Goal: Task Accomplishment & Management: Complete application form

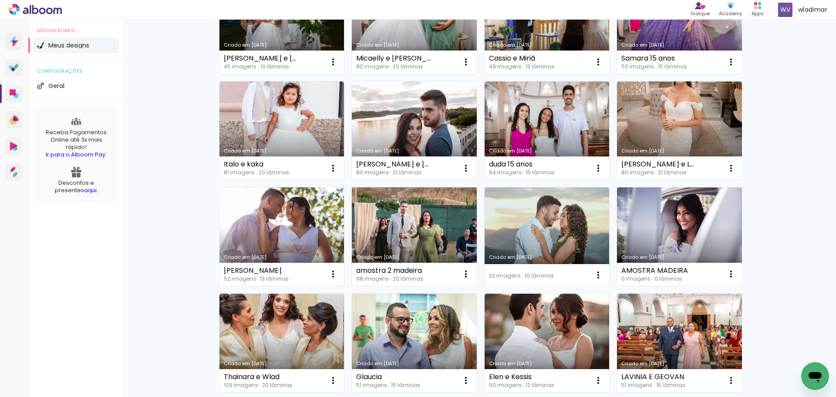
scroll to position [549, 0]
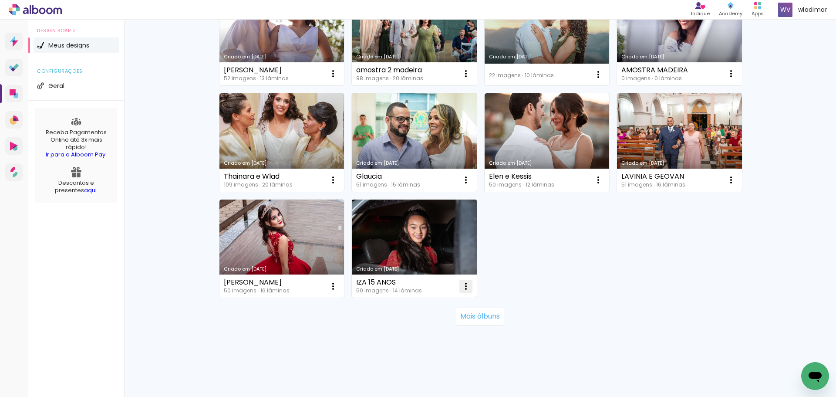
click at [461, 290] on iron-icon at bounding box center [466, 286] width 10 height 10
click at [412, 342] on span "Excluir" at bounding box center [413, 344] width 19 height 6
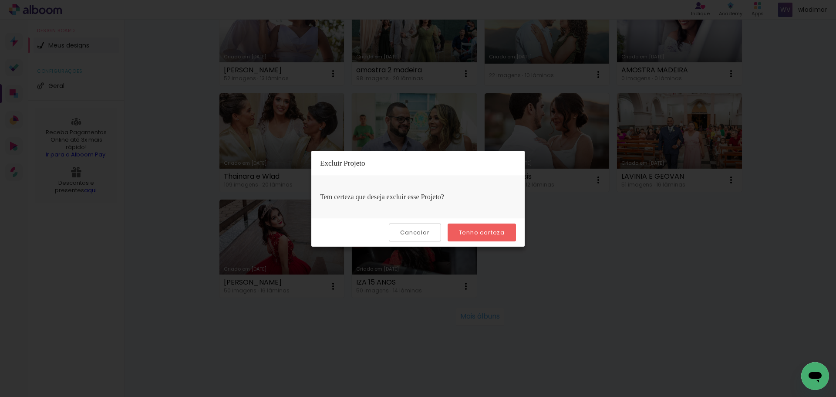
click at [0, 0] on slot "Tenho certeza" at bounding box center [0, 0] width 0 height 0
click at [471, 236] on paper-button "Tenho certeza" at bounding box center [482, 232] width 68 height 18
click at [0, 0] on slot "Cancelar" at bounding box center [0, 0] width 0 height 0
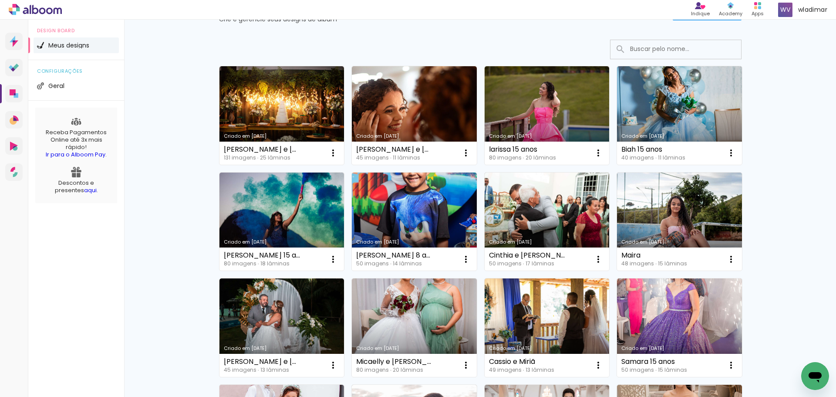
scroll to position [0, 0]
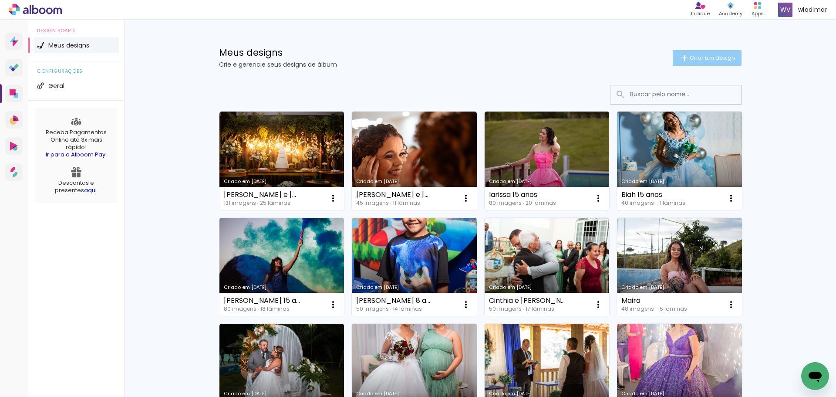
click at [702, 60] on span "Criar um design" at bounding box center [712, 58] width 45 height 6
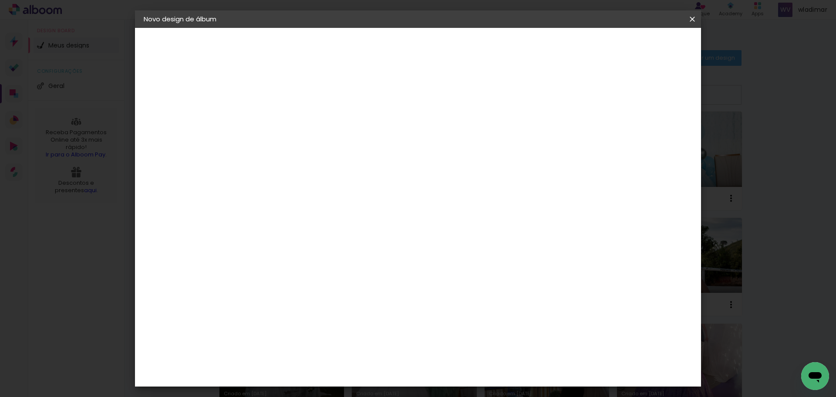
click at [286, 115] on input at bounding box center [286, 116] width 0 height 13
type input "Isabela"
type paper-input "Isabela"
click at [0, 0] on slot "Avançar" at bounding box center [0, 0] width 0 height 0
click at [322, 142] on input "[GEOGRAPHIC_DATA]" at bounding box center [296, 139] width 64 height 11
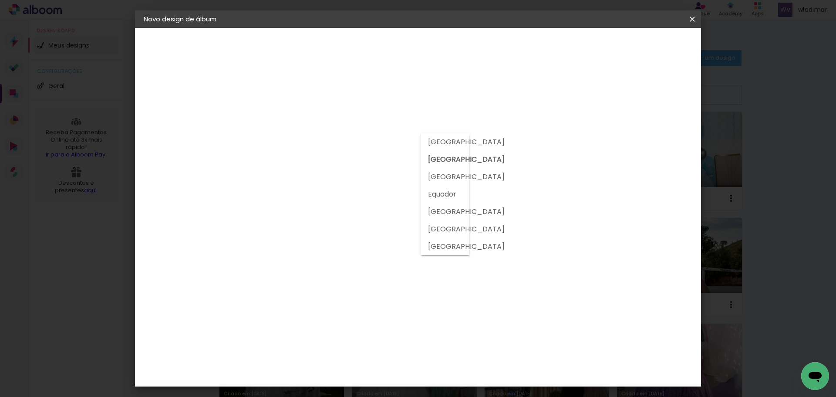
click at [322, 142] on input "[GEOGRAPHIC_DATA]" at bounding box center [296, 139] width 64 height 11
click at [326, 167] on input at bounding box center [299, 165] width 71 height 11
click at [184, 90] on div "2. Especificações" at bounding box center [191, 89] width 95 height 10
click at [426, 44] on div "Voltar Avançar" at bounding box center [382, 46] width 87 height 15
click at [328, 142] on input "[GEOGRAPHIC_DATA]" at bounding box center [296, 139] width 64 height 11
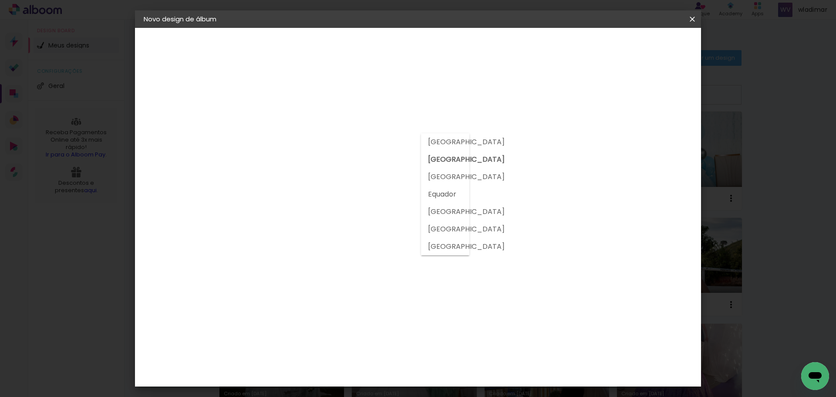
click at [328, 139] on input "[GEOGRAPHIC_DATA]" at bounding box center [296, 139] width 64 height 11
click at [298, 146] on paper-input-container "País de atuação Brasil" at bounding box center [299, 140] width 77 height 20
click at [305, 140] on input "[GEOGRAPHIC_DATA]" at bounding box center [296, 139] width 64 height 11
click at [324, 102] on div "Fornecedor Escolha um fornecedor ou avance com o tamanho livre. Voltar Avançar" at bounding box center [343, 65] width 191 height 74
click at [335, 166] on input at bounding box center [299, 165] width 71 height 11
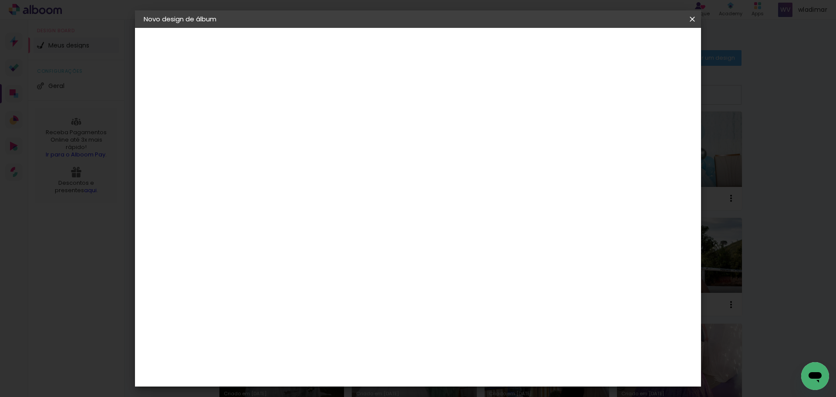
type input "[PERSON_NAME]"
type paper-input "[PERSON_NAME]"
click at [335, 166] on input "[PERSON_NAME]" at bounding box center [299, 165] width 71 height 11
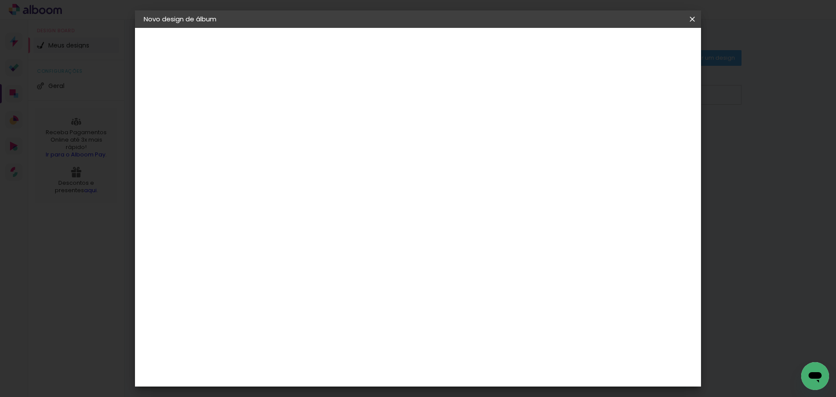
click at [287, 164] on input at bounding box center [299, 165] width 71 height 11
click at [288, 142] on input "[GEOGRAPHIC_DATA]" at bounding box center [296, 139] width 64 height 11
click at [293, 165] on input at bounding box center [299, 165] width 71 height 11
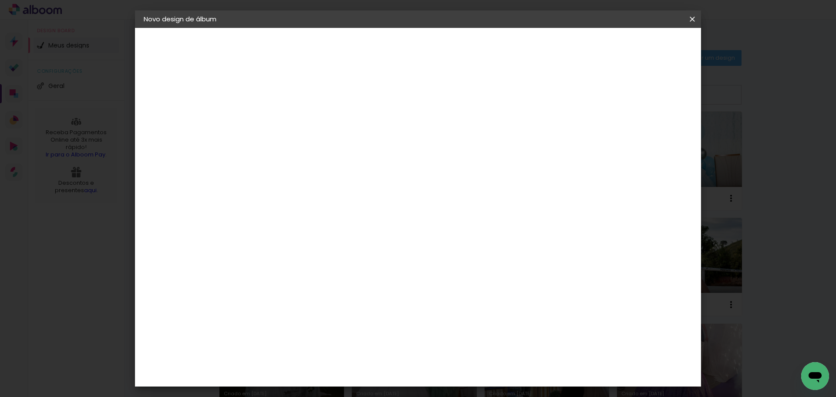
click at [293, 165] on input at bounding box center [299, 165] width 71 height 11
type input "l"
type input "lui"
type paper-input "lui"
click at [324, 193] on div "Luiz Fotógrafo" at bounding box center [309, 196] width 58 height 7
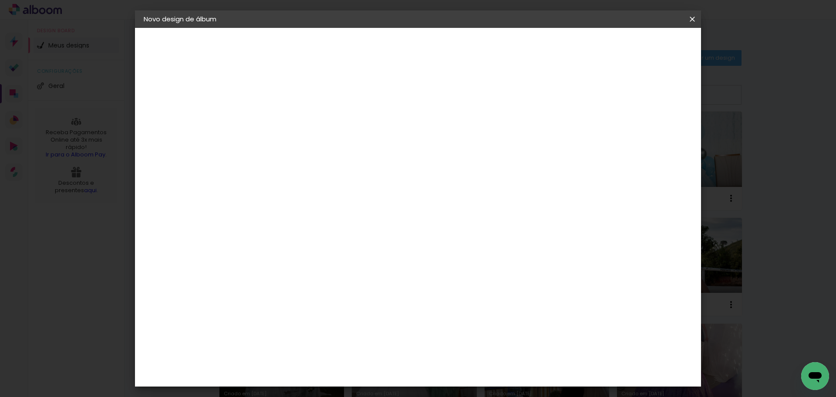
click at [0, 0] on slot "Avançar" at bounding box center [0, 0] width 0 height 0
click at [320, 145] on input "text" at bounding box center [303, 151] width 34 height 13
click at [493, 145] on paper-item "Encadernados" at bounding box center [475, 144] width 174 height 17
type input "Encadernados"
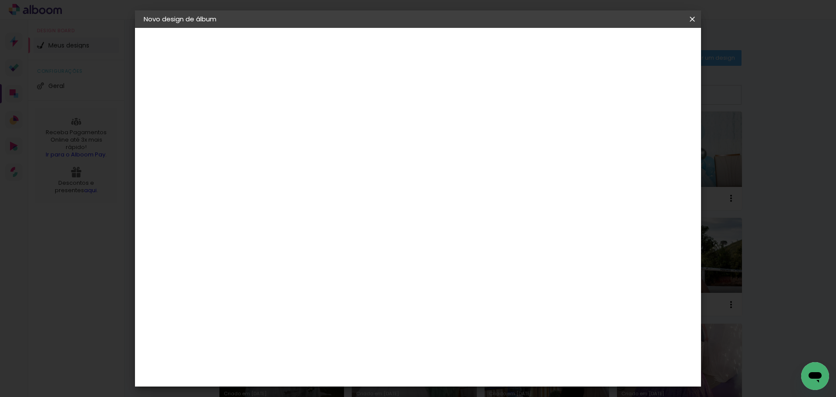
click at [345, 121] on span "20 x 50" at bounding box center [324, 124] width 40 height 18
click at [0, 0] on slot "Avançar" at bounding box center [0, 0] width 0 height 0
click at [638, 45] on span "Iniciar design" at bounding box center [618, 46] width 40 height 6
click at [638, 48] on span "Iniciar design" at bounding box center [618, 46] width 40 height 6
click at [638, 49] on span "Iniciar design" at bounding box center [618, 46] width 40 height 6
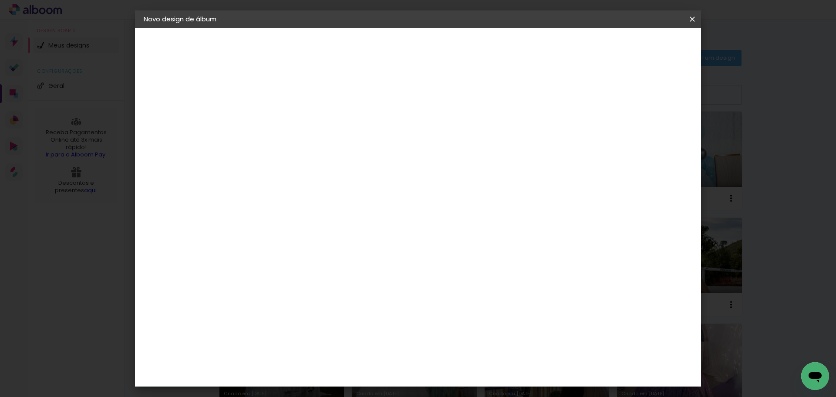
click at [638, 46] on span "Iniciar design" at bounding box center [618, 46] width 40 height 6
click at [638, 44] on span "Iniciar design" at bounding box center [618, 46] width 40 height 6
